Goal: Transaction & Acquisition: Book appointment/travel/reservation

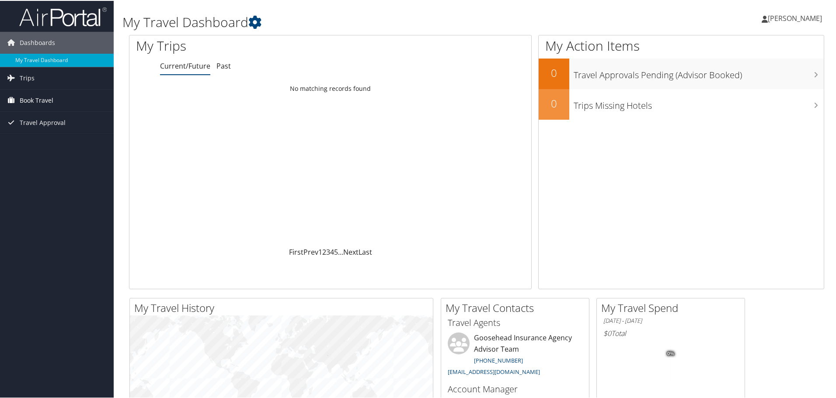
click at [41, 102] on span "Book Travel" at bounding box center [37, 100] width 34 height 22
click at [41, 145] on link "Book/Manage Online Trips" at bounding box center [57, 143] width 114 height 13
click at [40, 98] on span "Book Travel" at bounding box center [37, 100] width 34 height 22
click at [33, 146] on link "Book/Manage Online Trips" at bounding box center [57, 143] width 114 height 13
